Goal: Transaction & Acquisition: Purchase product/service

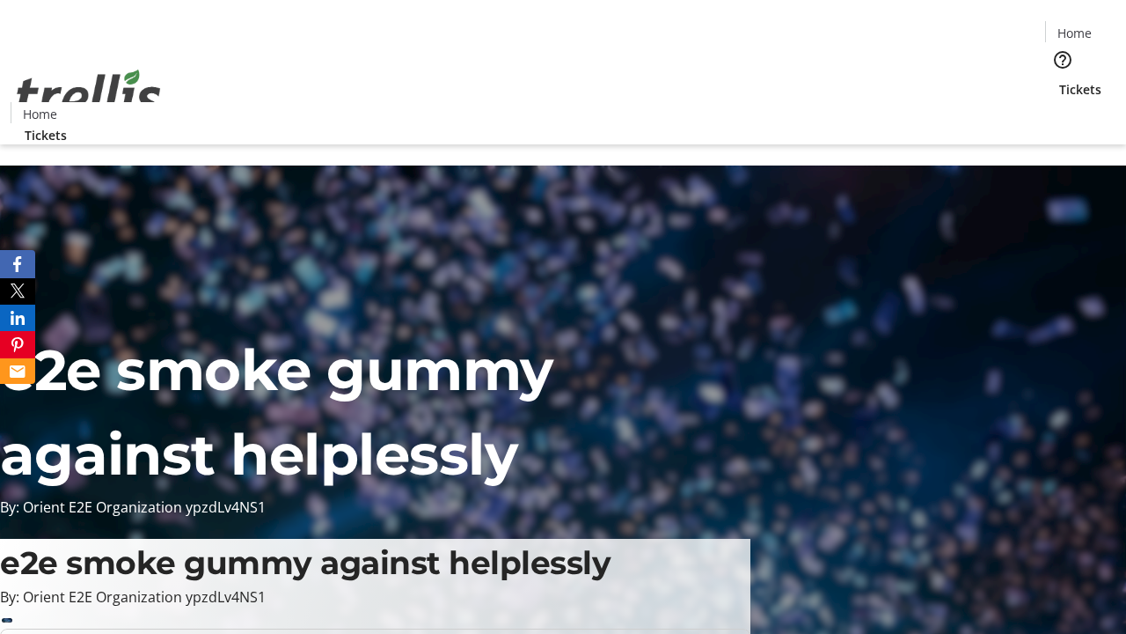
click at [1059, 80] on span "Tickets" at bounding box center [1080, 89] width 42 height 18
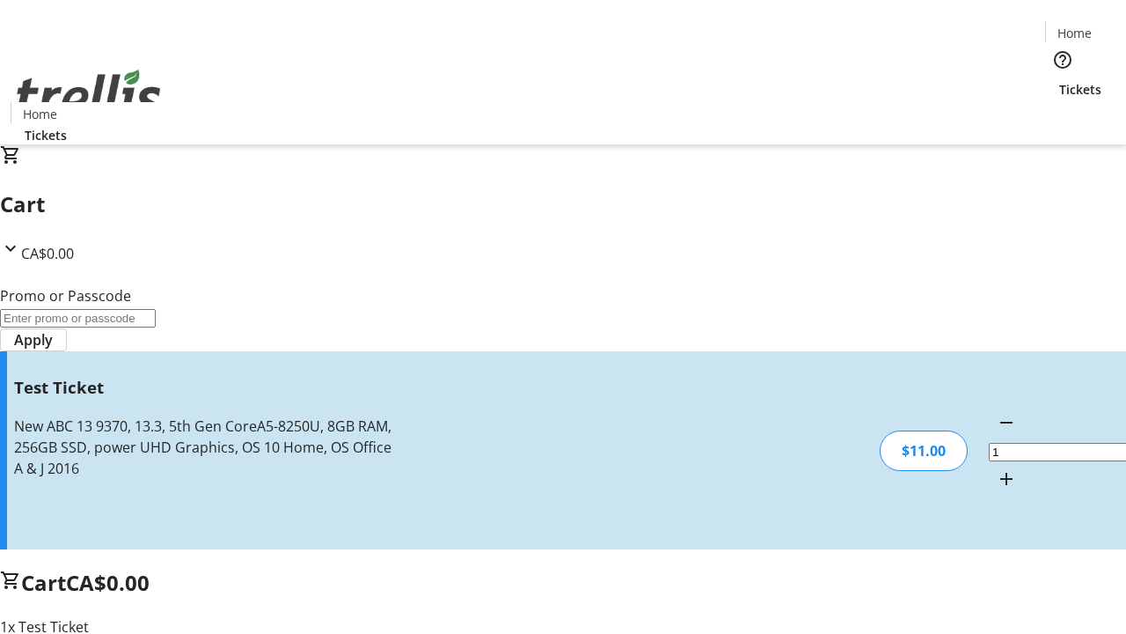
type input "UNLOCK"
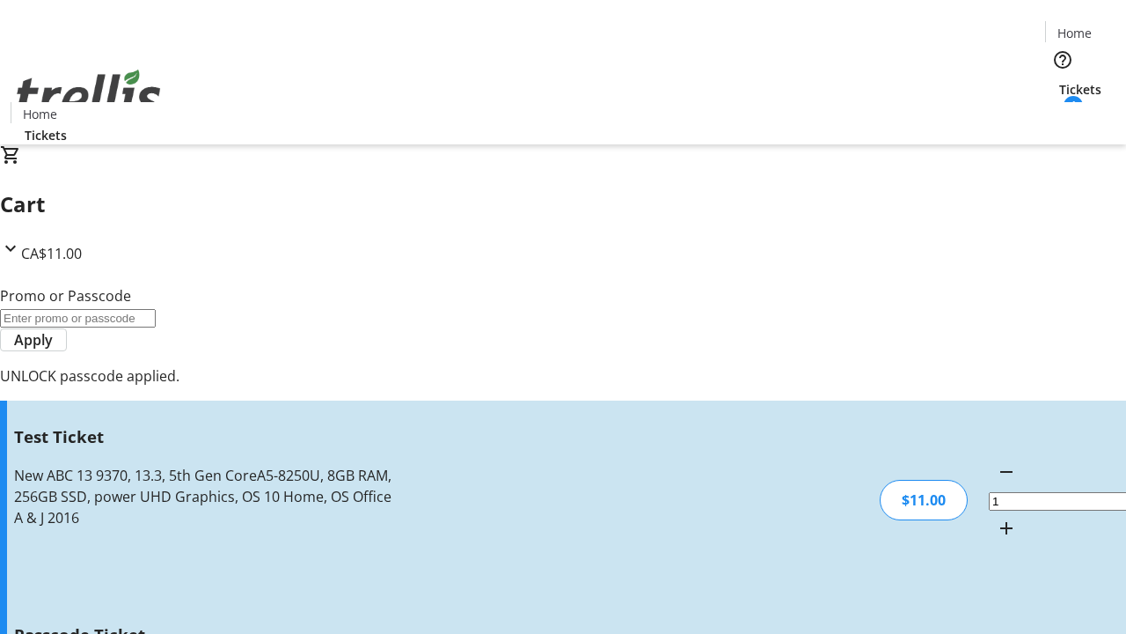
type input "5"
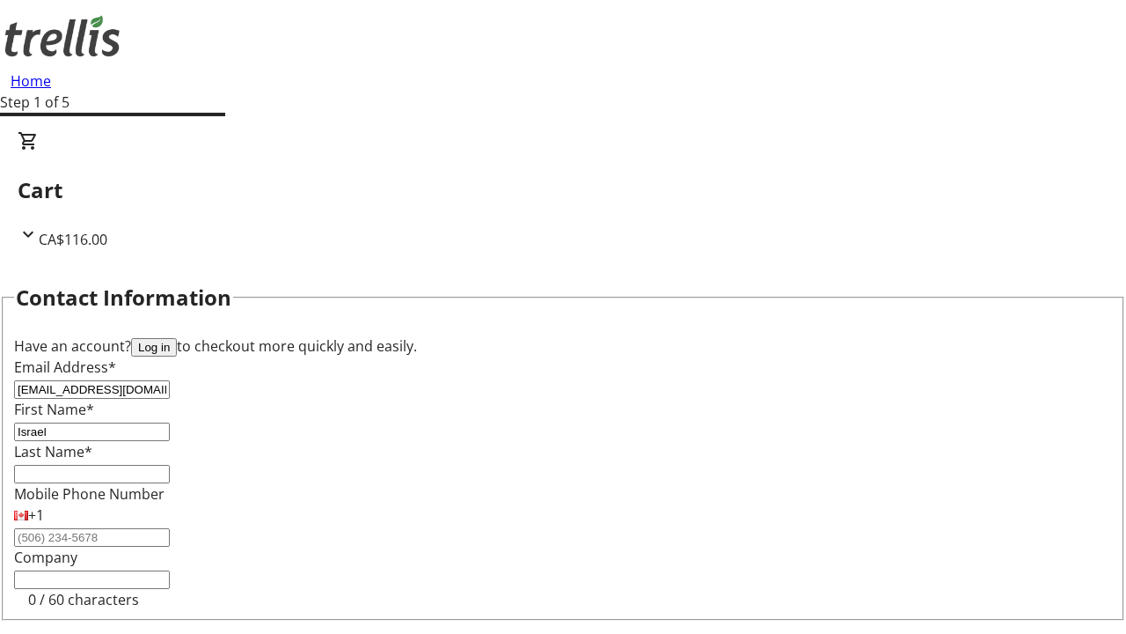
type input "Israel"
type input "[PERSON_NAME]"
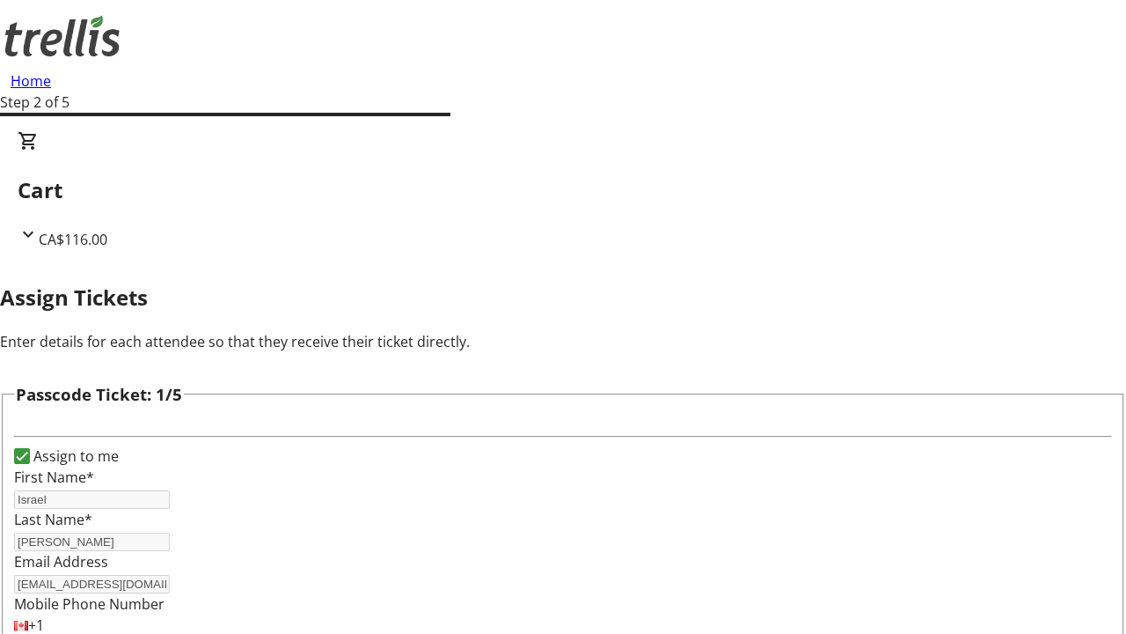
type input "Kobe"
type input "Dicki"
type input "[PERSON_NAME]"
type input "MacGyver"
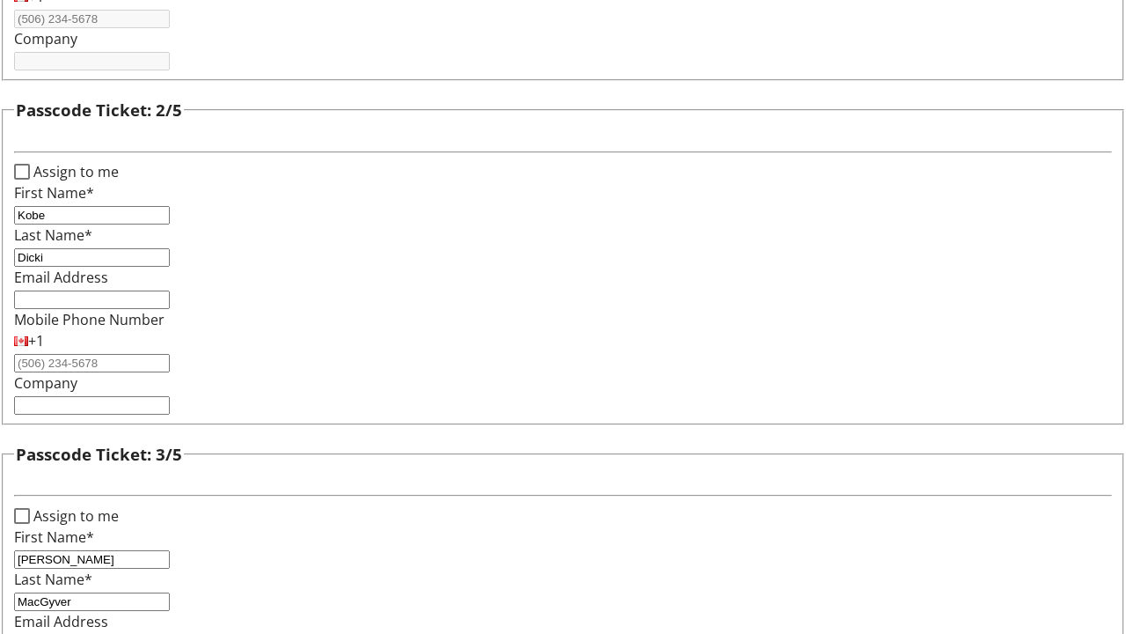
type input "[PERSON_NAME]"
checkbox input "true"
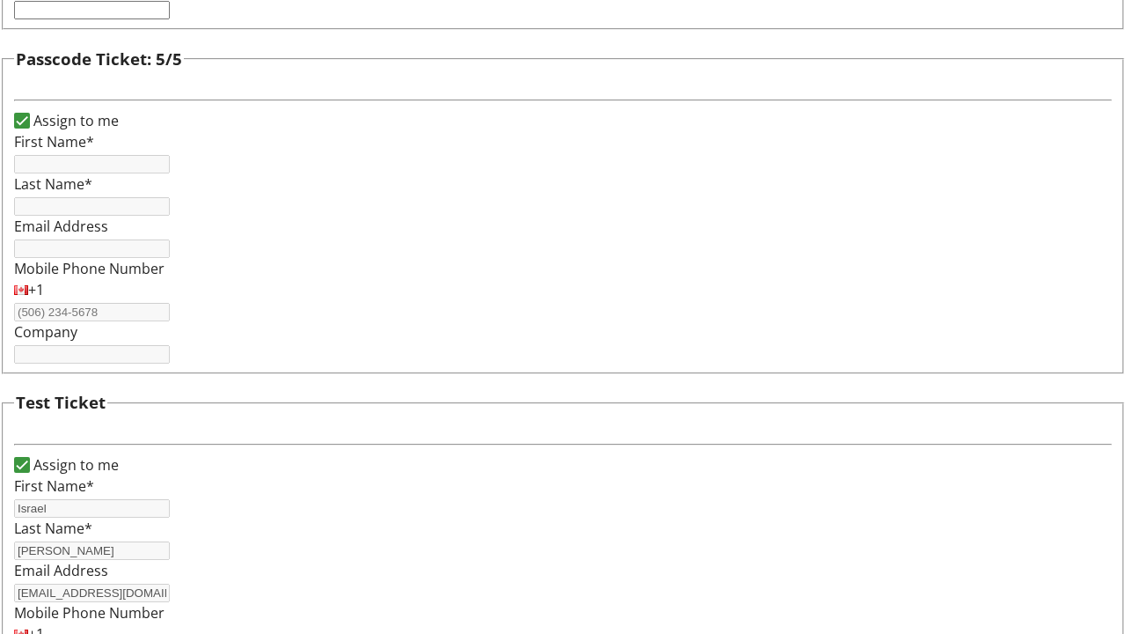
type input "Israel"
type input "[PERSON_NAME]"
type input "[EMAIL_ADDRESS][DOMAIN_NAME]"
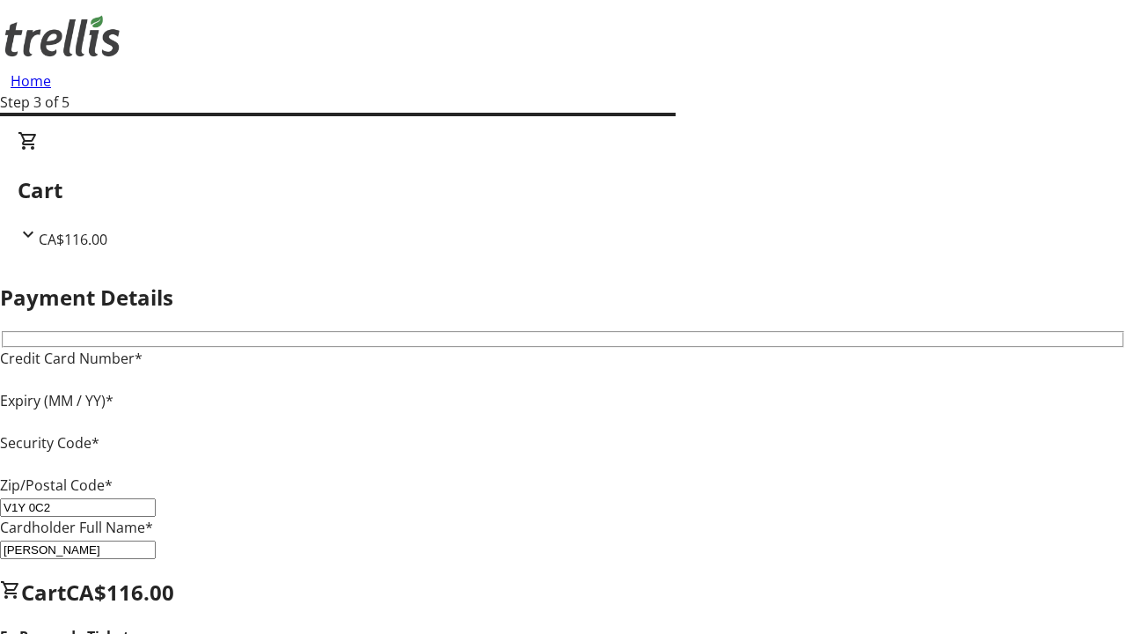
type input "V1Y 0C2"
